Goal: Task Accomplishment & Management: Use online tool/utility

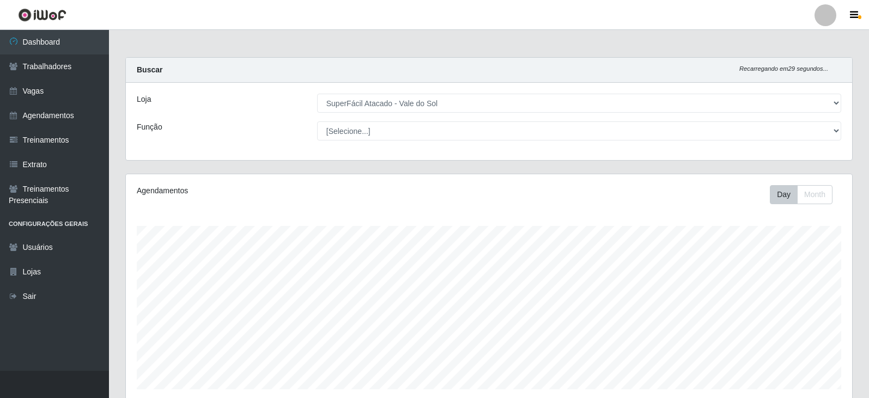
select select "502"
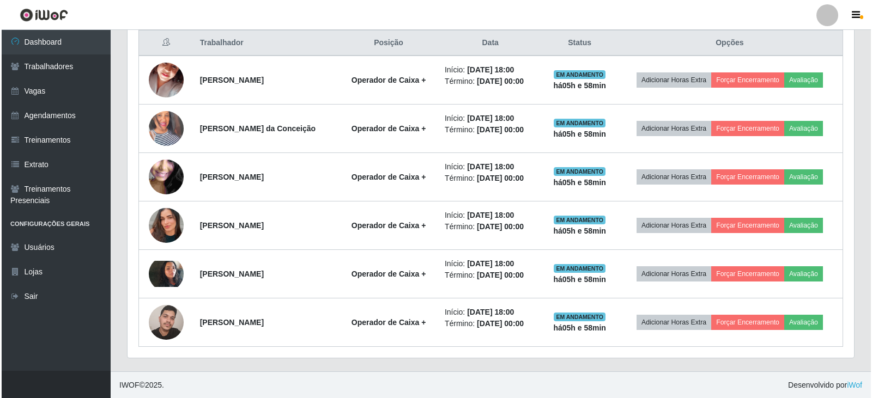
scroll to position [226, 727]
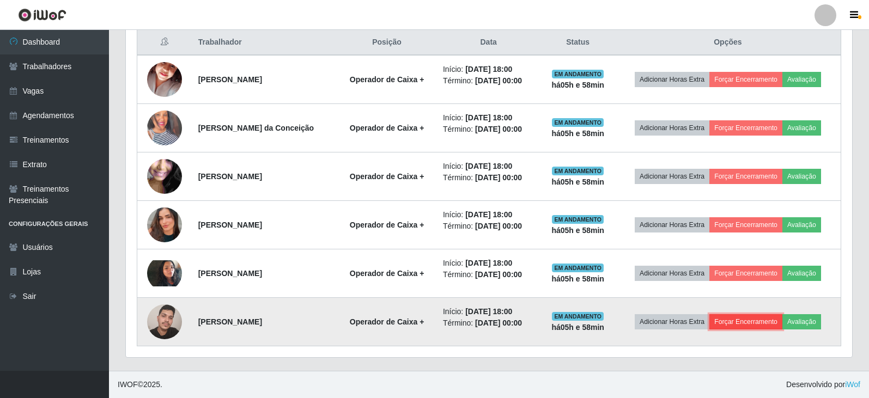
click at [764, 323] on button "Forçar Encerramento" at bounding box center [746, 322] width 73 height 15
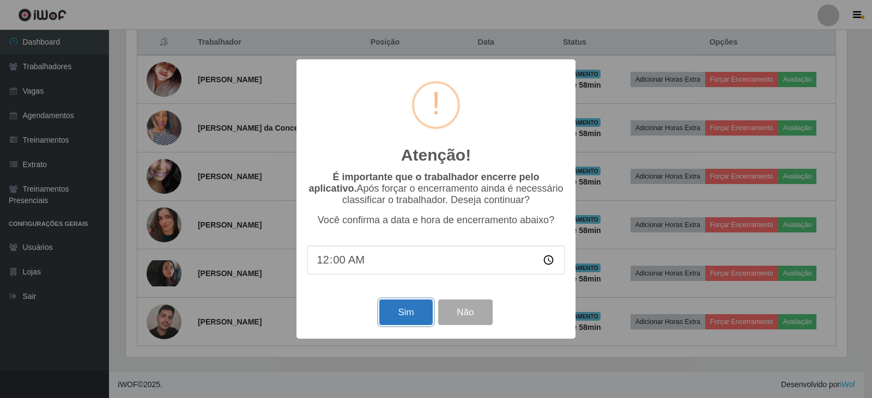
click at [396, 322] on button "Sim" at bounding box center [405, 313] width 53 height 26
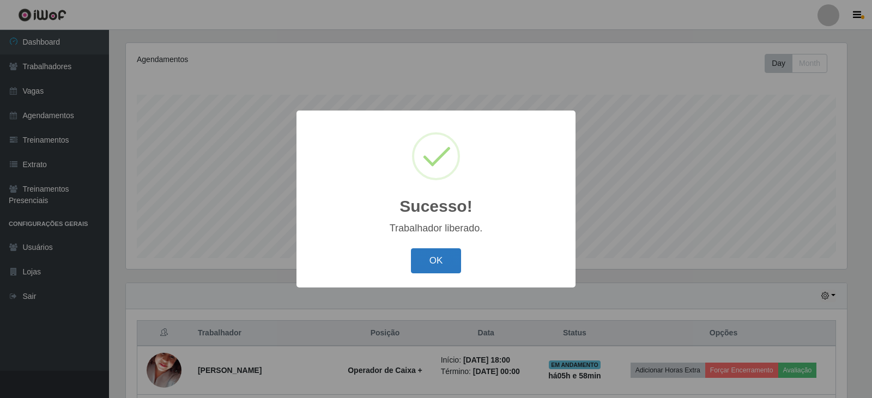
click at [427, 267] on button "OK" at bounding box center [436, 262] width 51 height 26
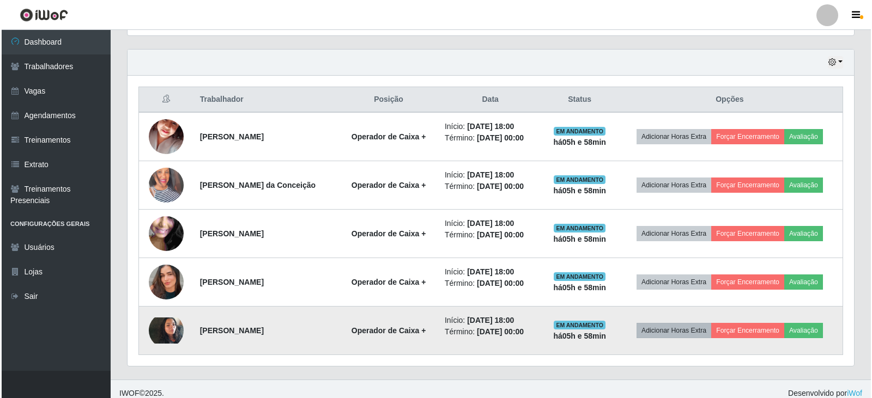
scroll to position [374, 0]
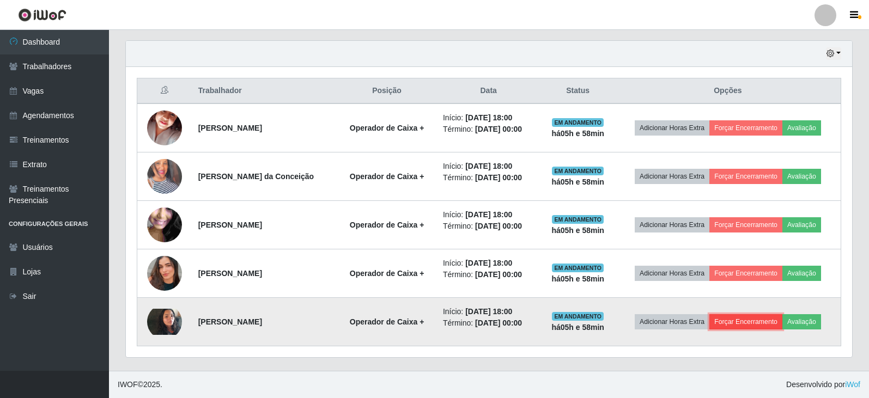
click at [741, 317] on button "Forçar Encerramento" at bounding box center [746, 322] width 73 height 15
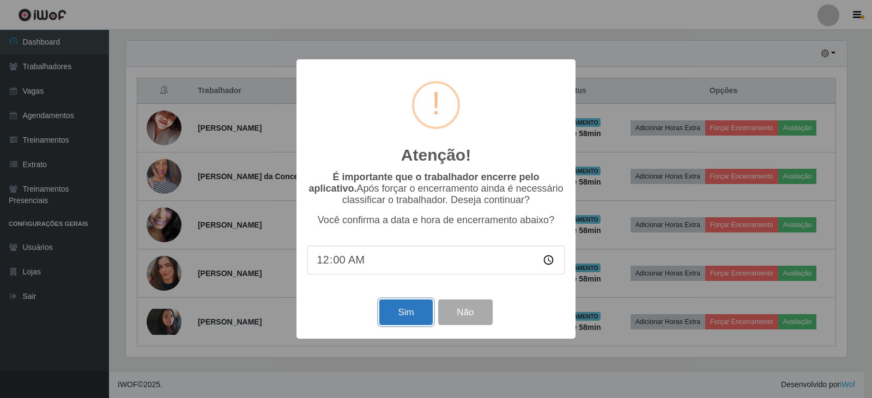
click at [411, 310] on button "Sim" at bounding box center [405, 313] width 53 height 26
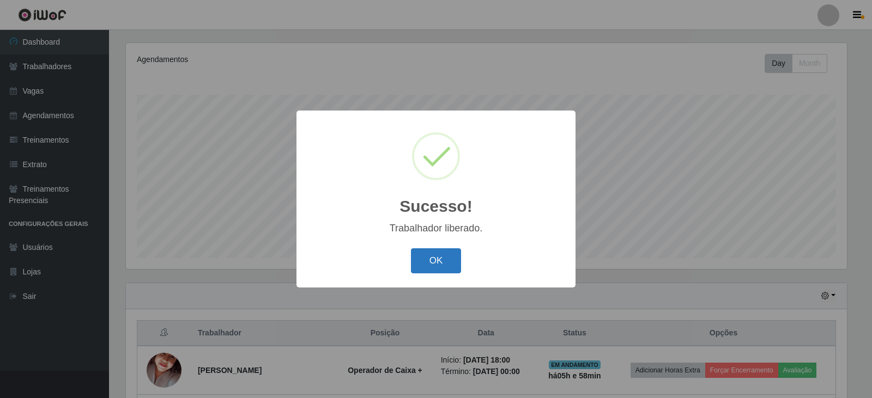
click at [428, 262] on button "OK" at bounding box center [436, 262] width 51 height 26
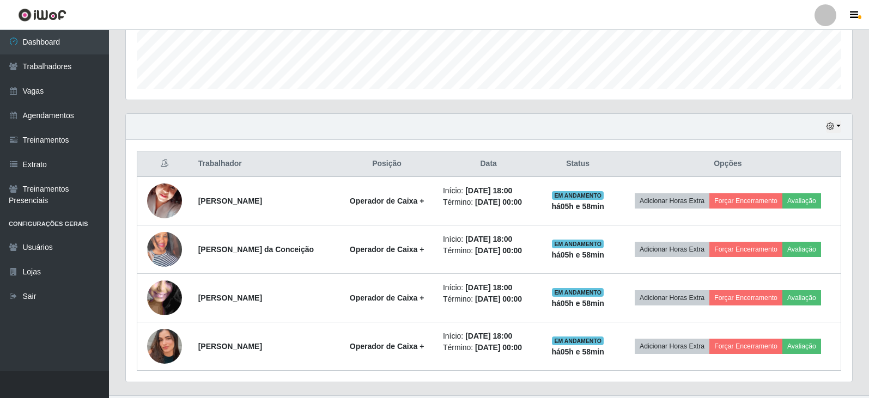
scroll to position [325, 0]
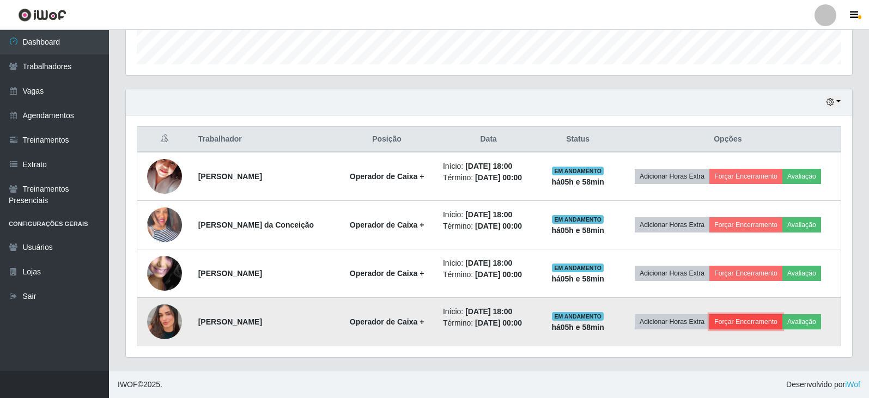
click at [757, 322] on button "Forçar Encerramento" at bounding box center [746, 322] width 73 height 15
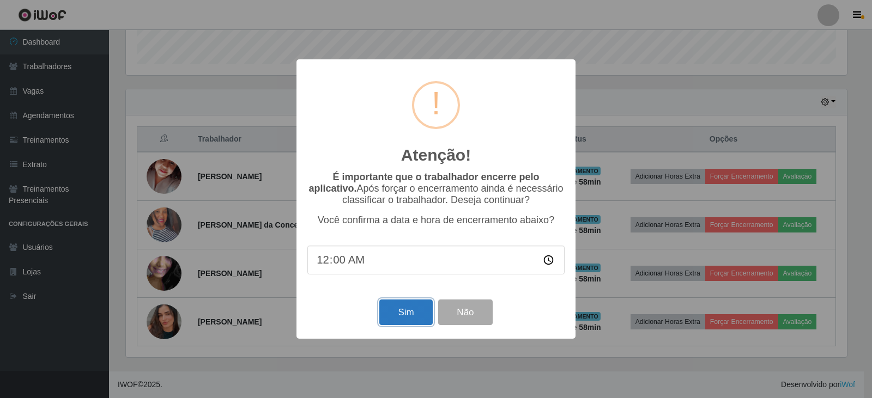
click at [416, 319] on button "Sim" at bounding box center [405, 313] width 53 height 26
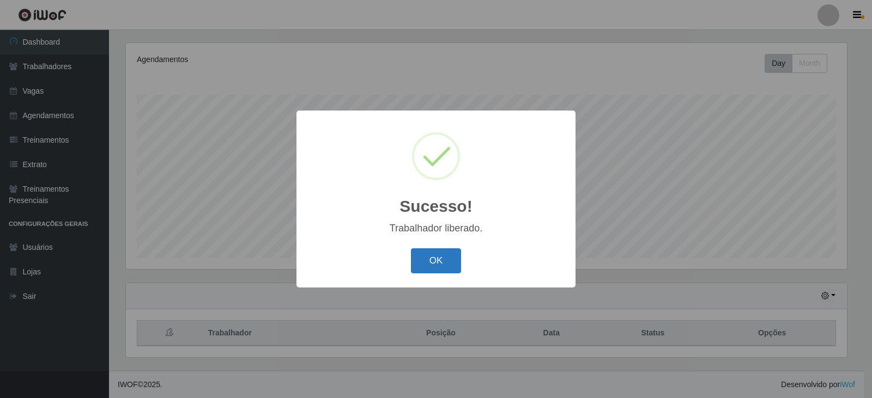
click at [446, 251] on button "OK" at bounding box center [436, 262] width 51 height 26
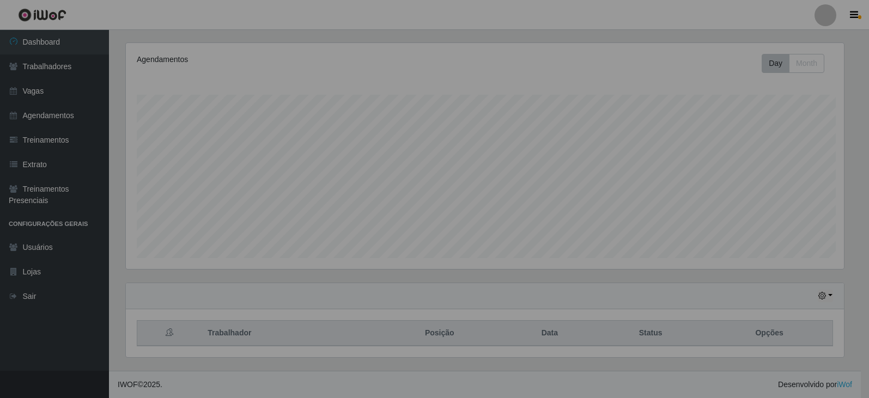
scroll to position [0, 0]
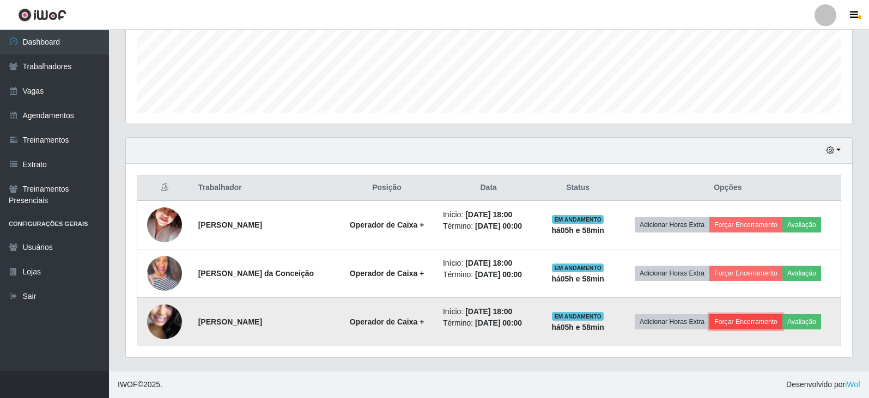
click at [754, 323] on button "Forçar Encerramento" at bounding box center [746, 322] width 73 height 15
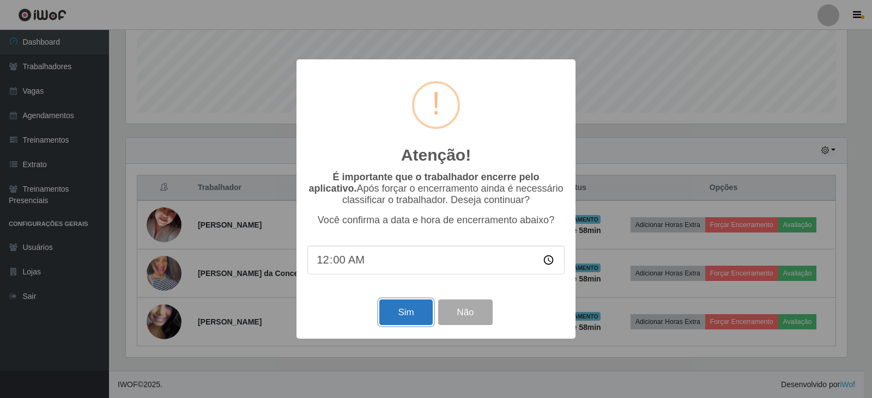
click at [401, 309] on button "Sim" at bounding box center [405, 313] width 53 height 26
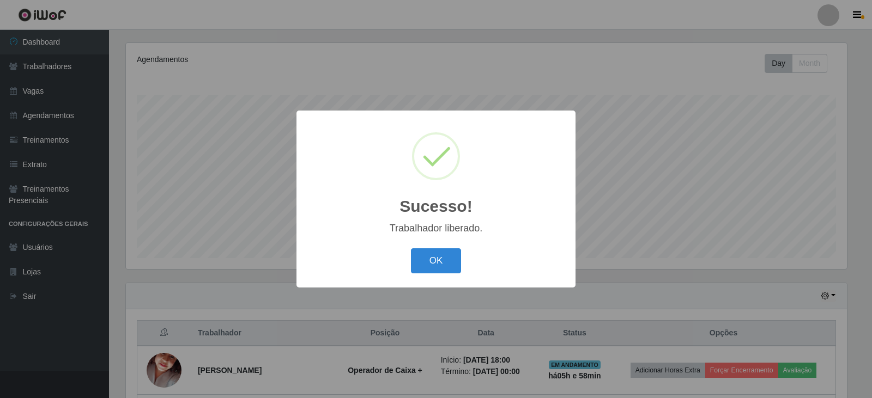
click at [442, 247] on div "OK Cancel" at bounding box center [435, 260] width 257 height 31
click at [448, 262] on button "OK" at bounding box center [436, 262] width 51 height 26
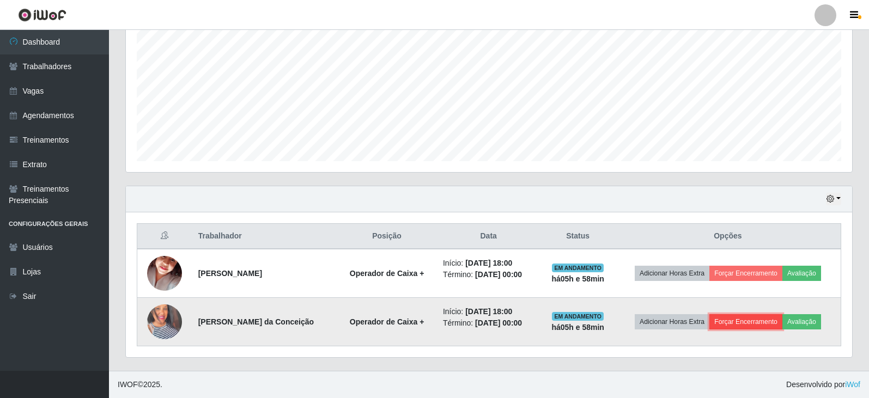
click at [755, 321] on button "Forçar Encerramento" at bounding box center [746, 322] width 73 height 15
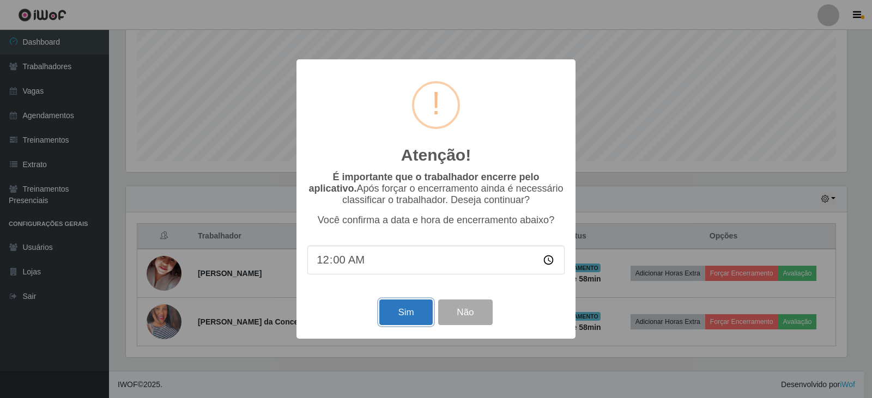
click at [396, 318] on button "Sim" at bounding box center [405, 313] width 53 height 26
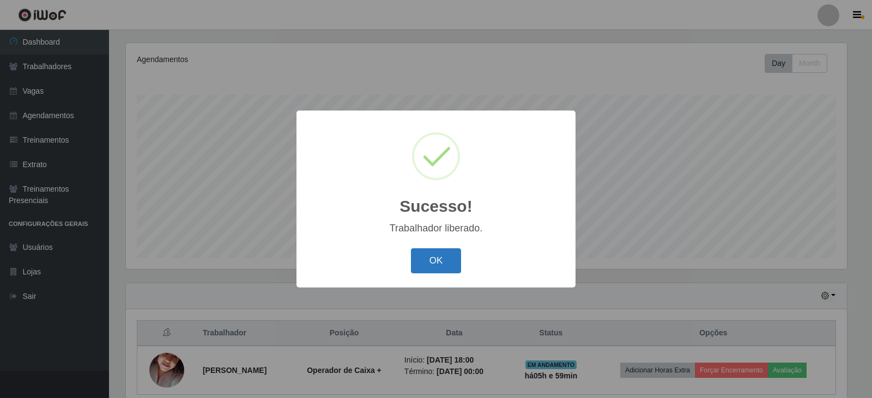
click at [435, 258] on button "OK" at bounding box center [436, 262] width 51 height 26
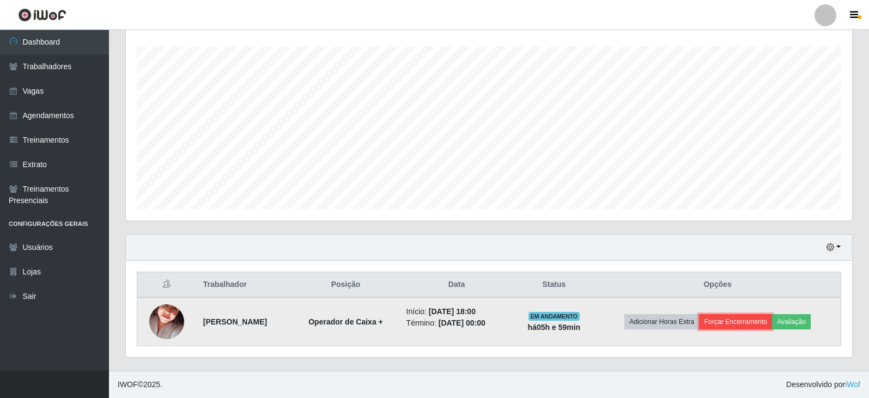
click at [748, 327] on button "Forçar Encerramento" at bounding box center [735, 322] width 73 height 15
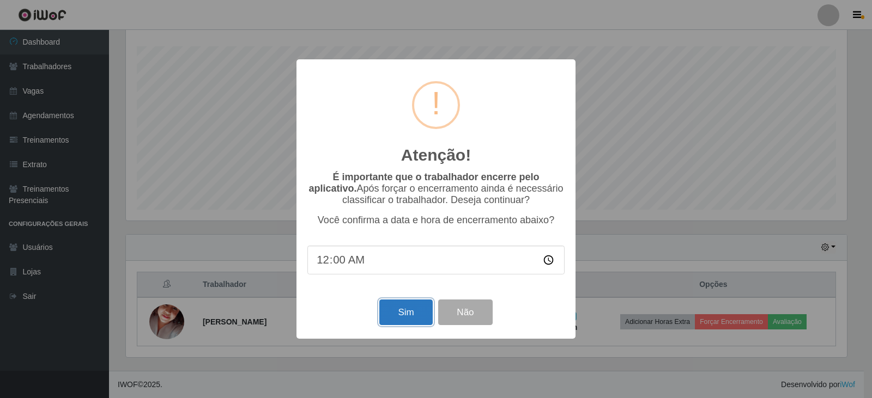
click at [406, 314] on button "Sim" at bounding box center [405, 313] width 53 height 26
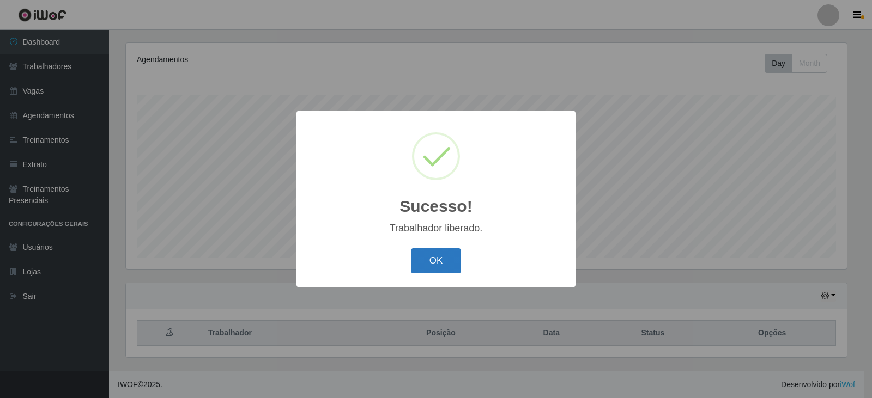
click at [424, 265] on button "OK" at bounding box center [436, 262] width 51 height 26
